Goal: Task Accomplishment & Management: Use online tool/utility

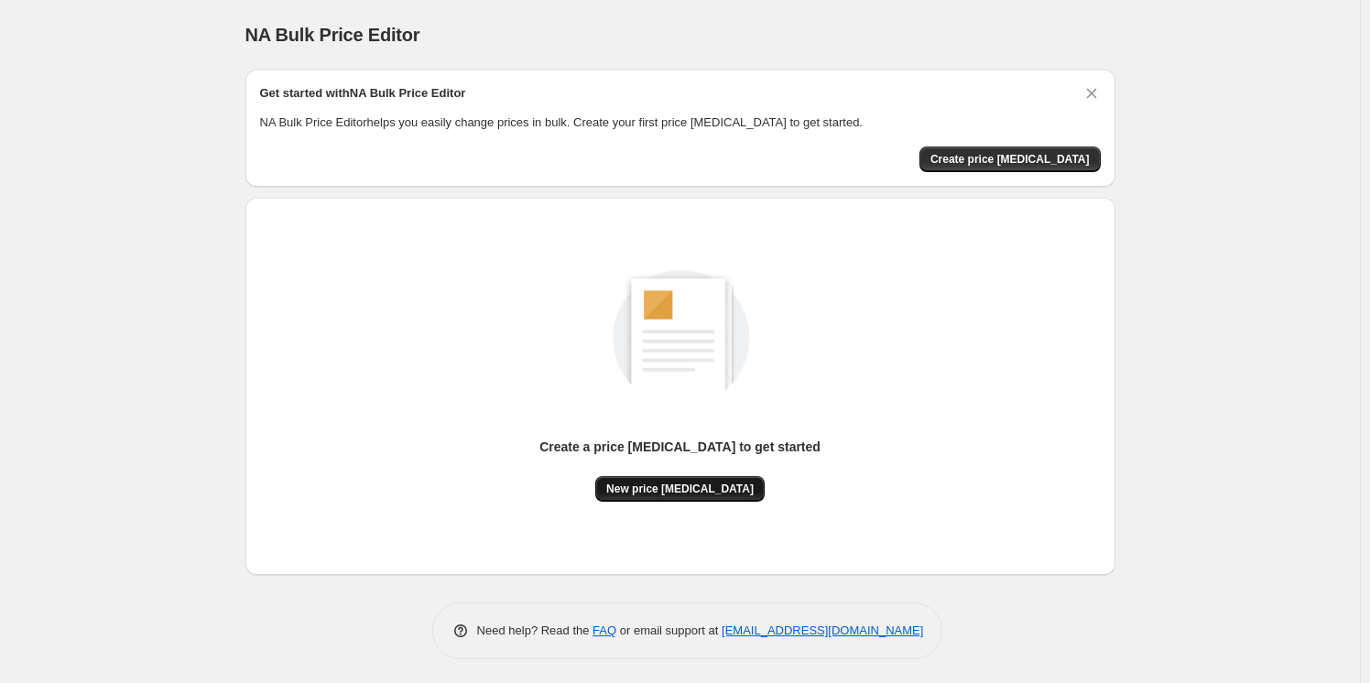
click at [705, 497] on button "New price [MEDICAL_DATA]" at bounding box center [679, 489] width 169 height 26
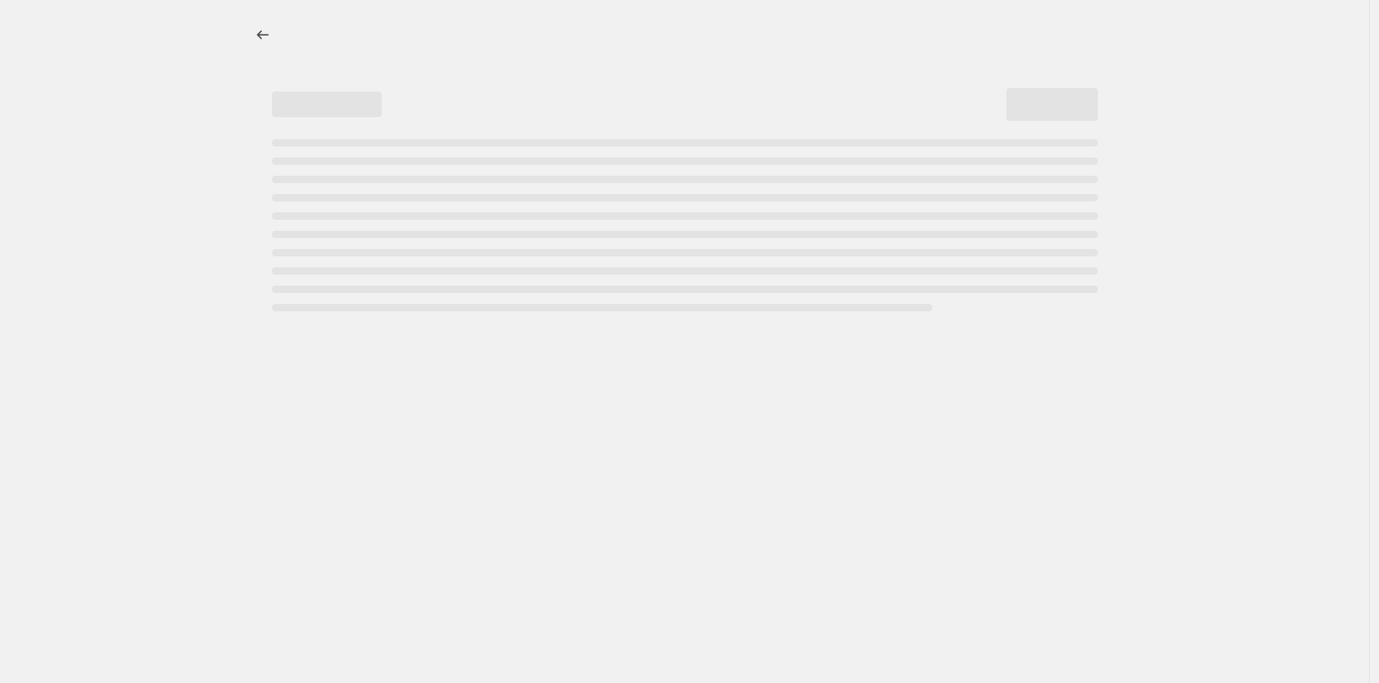
select select "percentage"
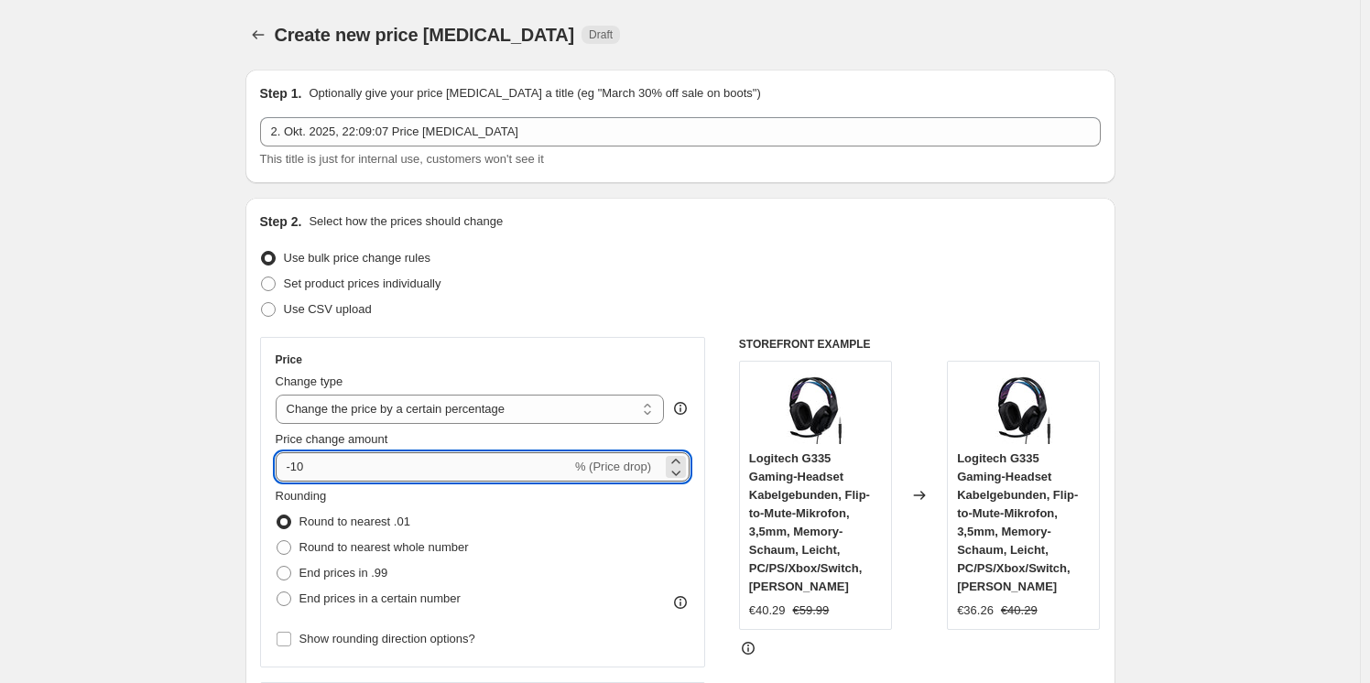
click at [518, 458] on input "-10" at bounding box center [424, 466] width 296 height 29
type input "-1"
type input "-25"
click at [693, 298] on div "Use CSV upload" at bounding box center [680, 310] width 840 height 26
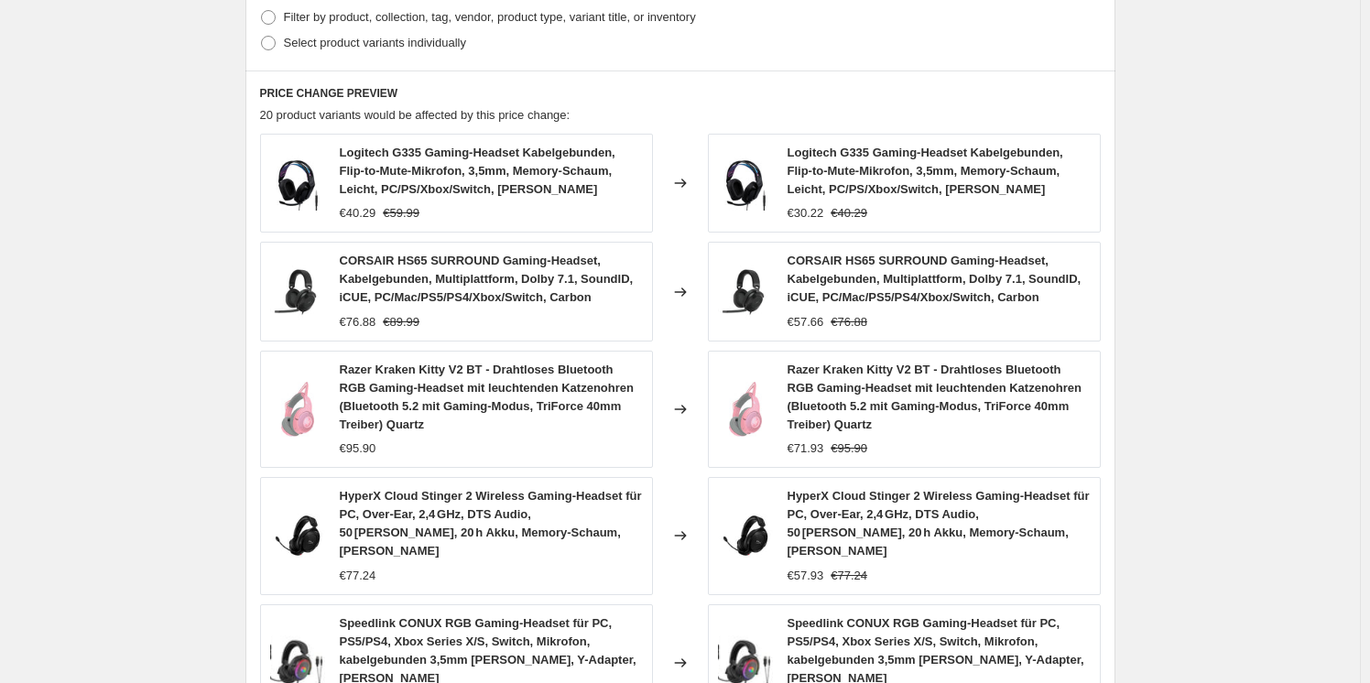
scroll to position [1284, 0]
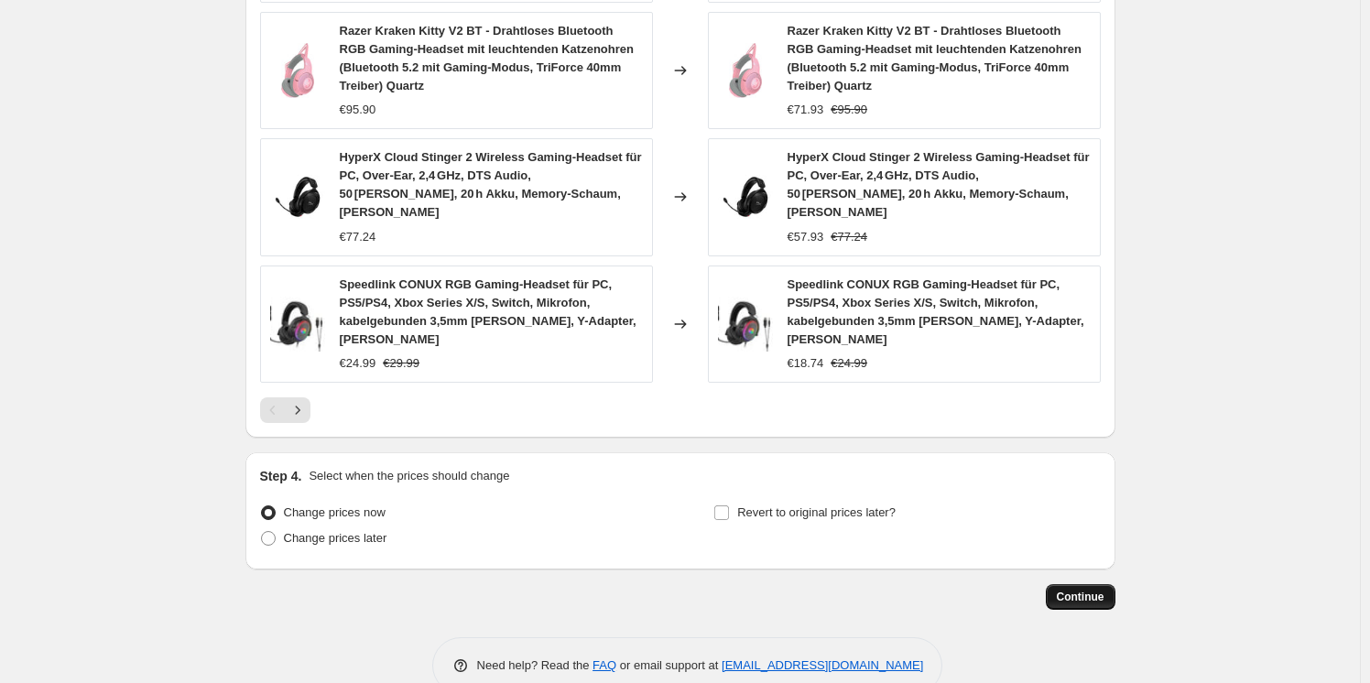
click at [1097, 590] on span "Continue" at bounding box center [1080, 597] width 48 height 15
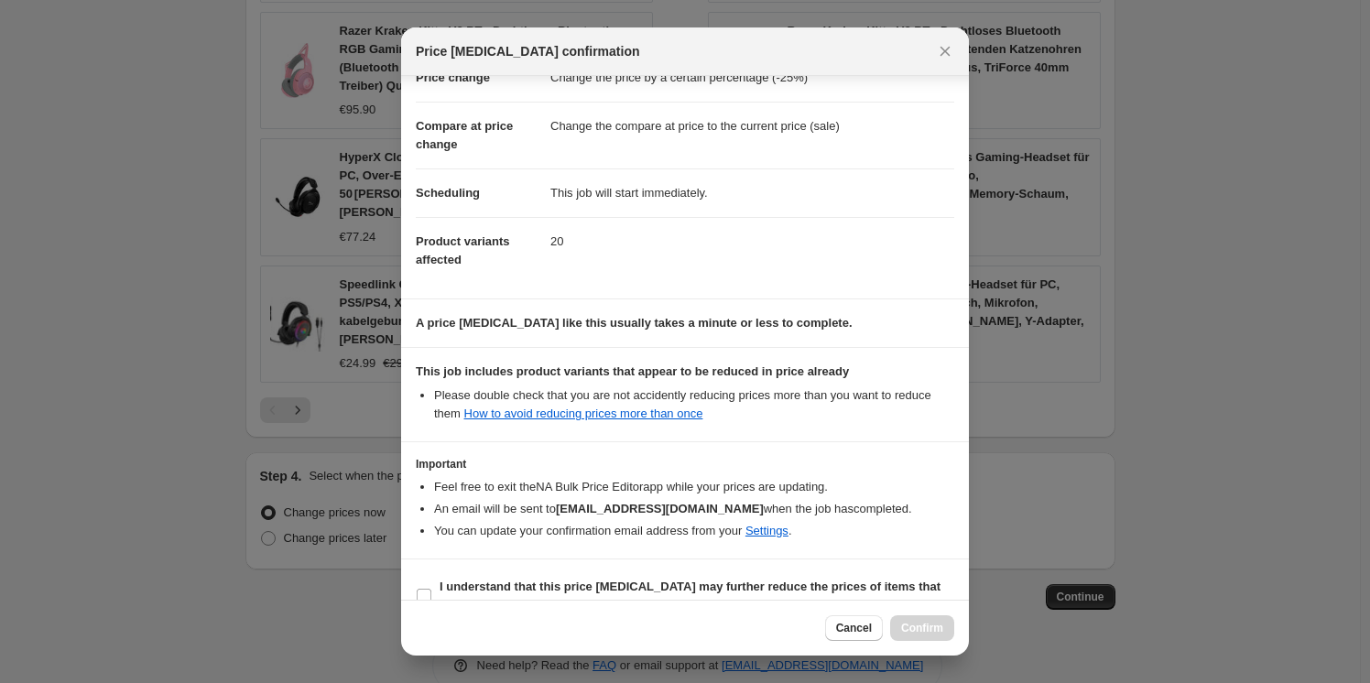
scroll to position [86, 0]
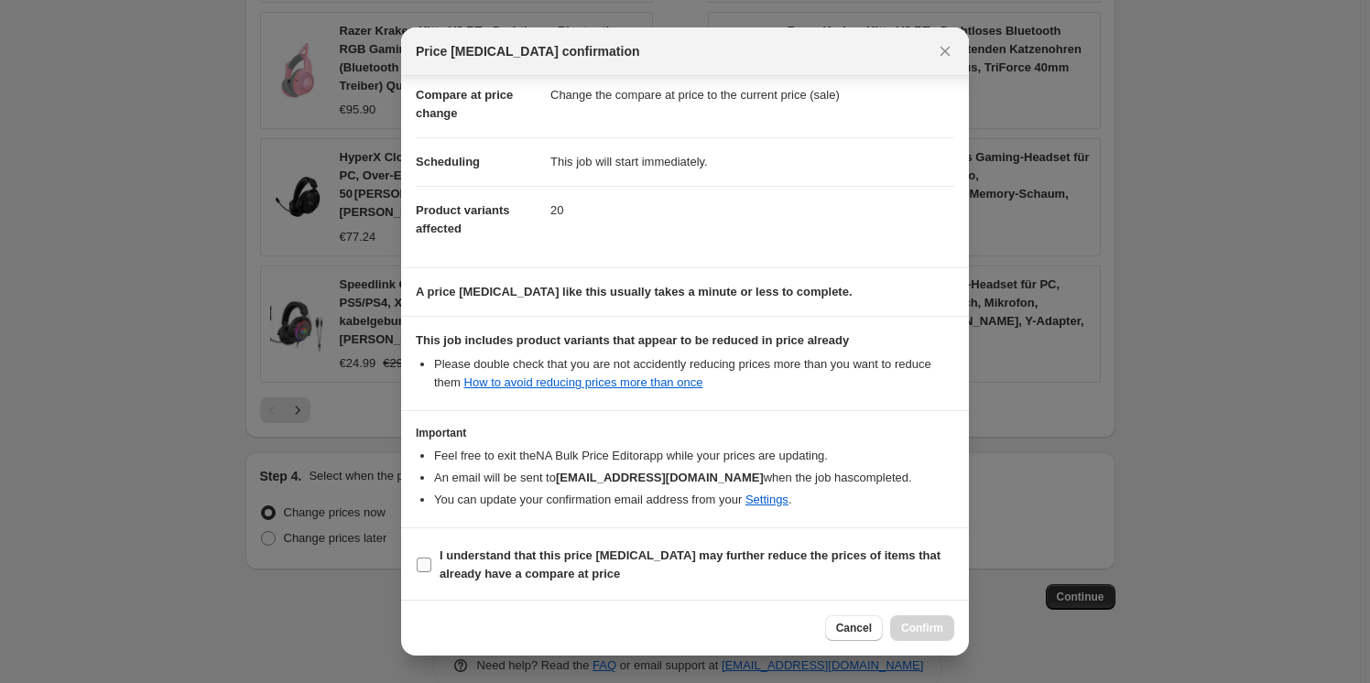
click at [500, 548] on b "I understand that this price [MEDICAL_DATA] may further reduce the prices of it…" at bounding box center [689, 564] width 501 height 32
click at [431, 558] on input "I understand that this price [MEDICAL_DATA] may further reduce the prices of it…" at bounding box center [424, 565] width 15 height 15
checkbox input "true"
click at [914, 620] on button "Confirm" at bounding box center [922, 628] width 64 height 26
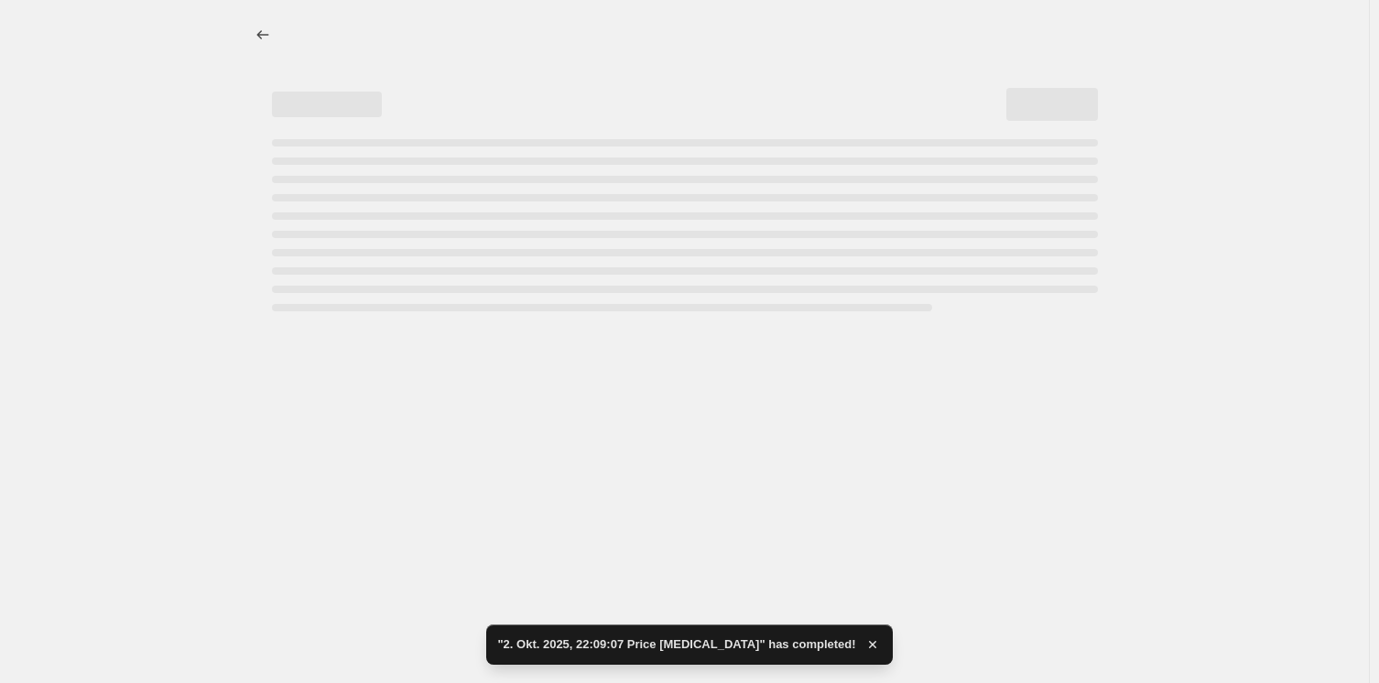
select select "percentage"
